Goal: Communication & Community: Answer question/provide support

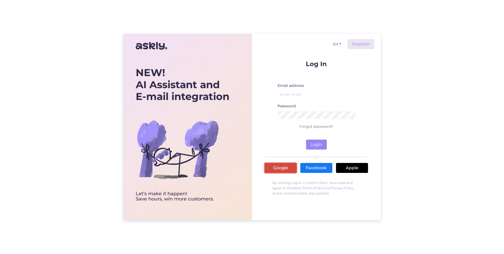
click at [269, 169] on link "Google" at bounding box center [281, 168] width 32 height 10
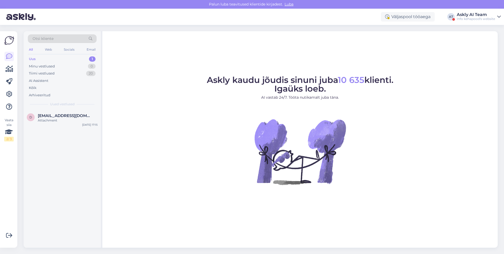
click at [487, 13] on div "Askly AI Team" at bounding box center [476, 15] width 38 height 4
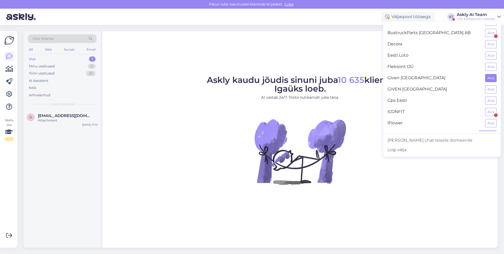
scroll to position [107, 0]
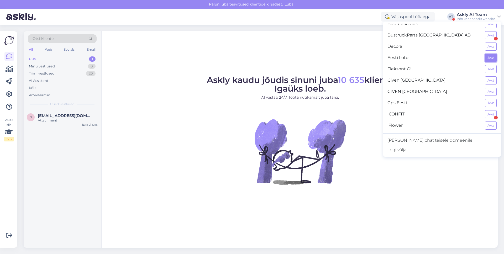
click at [490, 57] on button "Ava" at bounding box center [491, 58] width 12 height 8
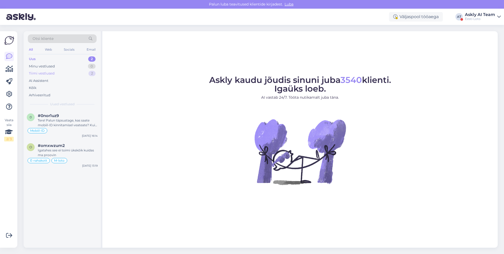
click at [61, 76] on div "Tiimi vestlused 2" at bounding box center [62, 73] width 69 height 7
click at [41, 122] on div "Bingo loto müük sulgub [PERSON_NAME] 18:00, Vikinglotto müük [PERSON_NAME] 19:0…" at bounding box center [68, 122] width 60 height 9
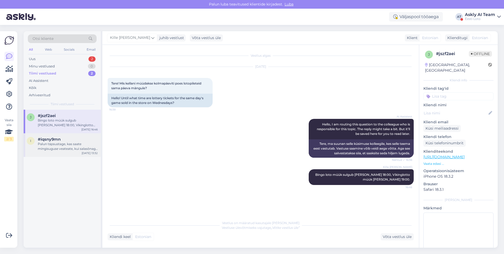
click at [48, 137] on span "#iqsny9mn" at bounding box center [49, 139] width 23 height 5
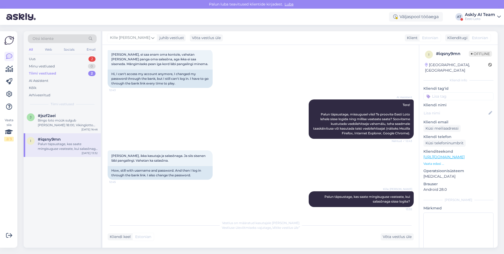
scroll to position [0, 0]
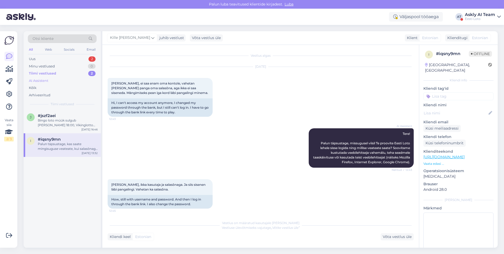
click at [63, 82] on div "AI Assistent" at bounding box center [62, 80] width 69 height 7
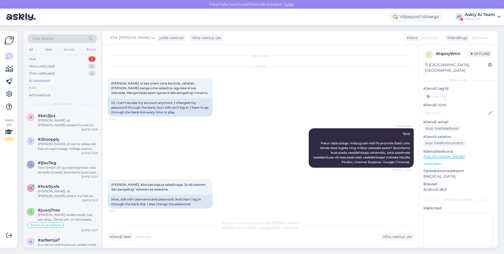
click at [62, 85] on div "Kõik" at bounding box center [62, 87] width 69 height 7
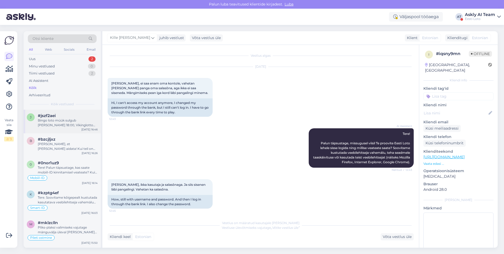
click at [70, 124] on div "Bingo loto müük sulgub kell 18:00, Vikinglotto müük kell 19:00." at bounding box center [68, 122] width 60 height 9
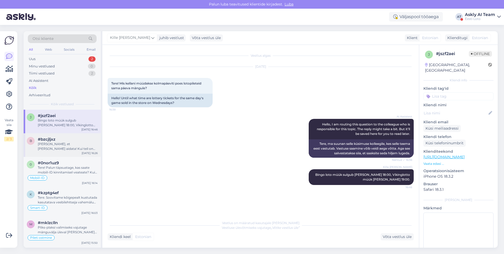
click at [72, 155] on div "b #bzcjljxz Hea meel, et sain aidata! Kui teil on veel küsimusi, andke julgelt …" at bounding box center [62, 145] width 77 height 24
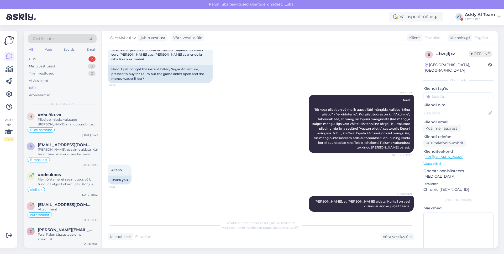
scroll to position [782, 0]
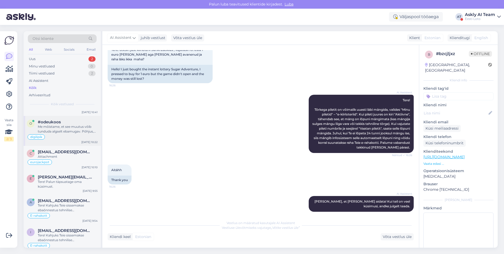
click at [77, 140] on div "o #odeukoos Me mõistame, et see muutus võib tunduda algselt ebamugav. Põhjus, m…" at bounding box center [62, 131] width 77 height 30
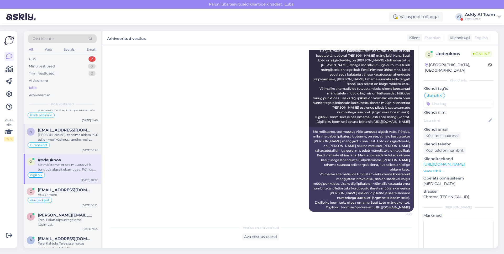
scroll to position [742, 0]
click at [61, 138] on div "Hea meel, et saime aidata. Kui teil on veel küsimusi, andke meile teada." at bounding box center [68, 138] width 60 height 9
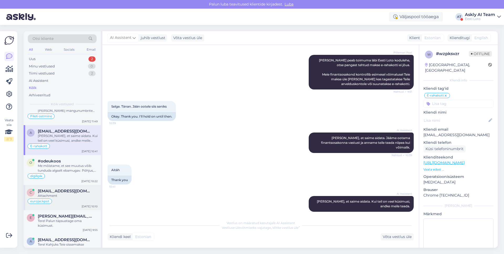
click at [64, 187] on div "c cami_df@yahoo.com Attachment eurojackpot Oct 1 10:10" at bounding box center [62, 197] width 77 height 25
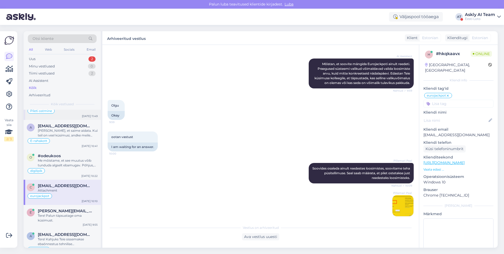
scroll to position [779, 0]
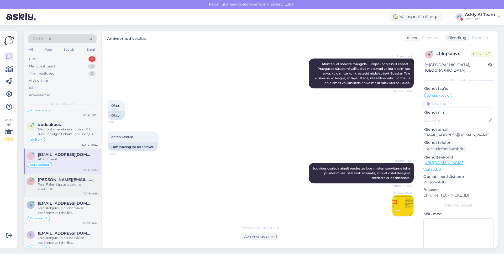
click at [63, 193] on div "e evelin.loondre.avald@gmail.com Tere! Palun täpsustage oma küsimust. Oct 1 9:55" at bounding box center [62, 186] width 77 height 24
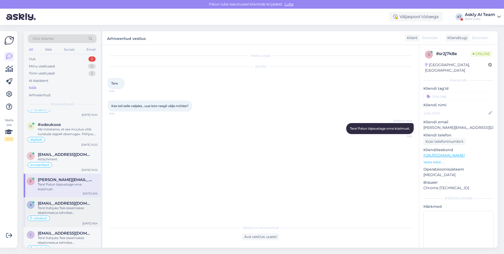
click at [68, 207] on div "Tere! Kahjuks Teie sissemakse ebaõnnestus tehnilise tõrke tõttu. Kontrollisime …" at bounding box center [68, 210] width 60 height 9
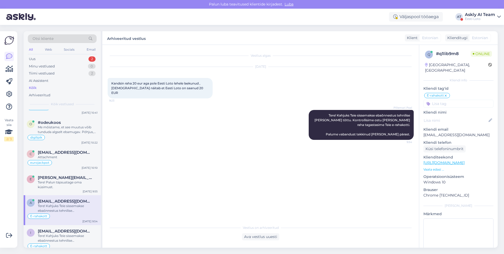
scroll to position [783, 0]
